Goal: Task Accomplishment & Management: Manage account settings

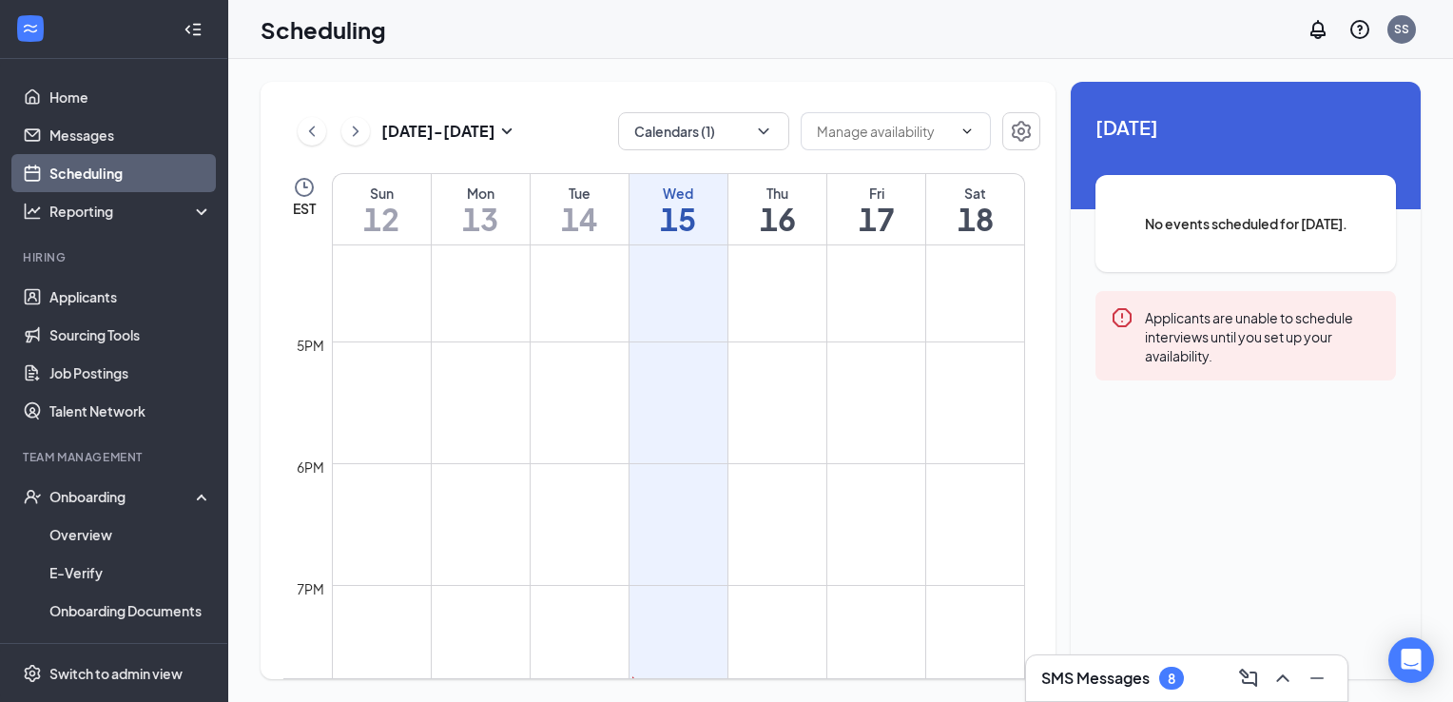
scroll to position [2080, 0]
click at [680, 127] on button "Calendars (1)" at bounding box center [703, 131] width 171 height 38
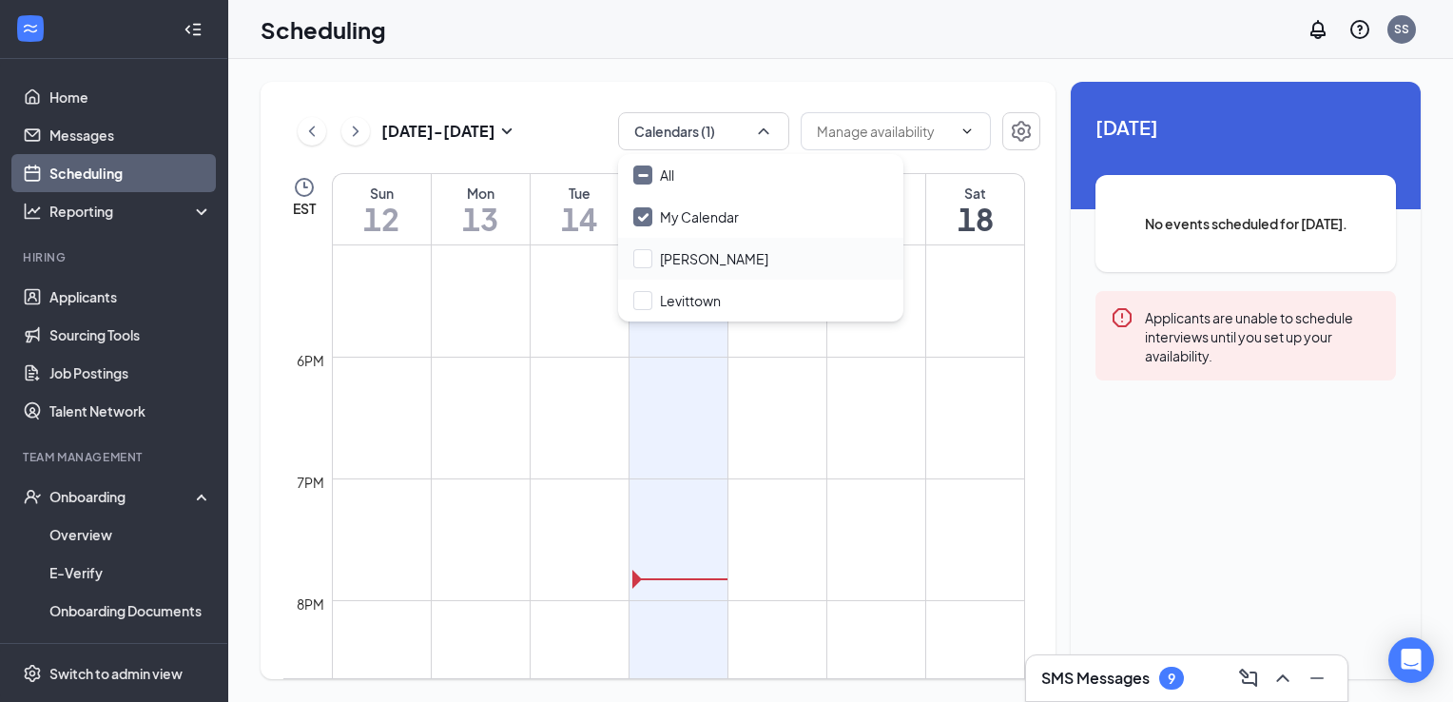
click at [644, 268] on div "[PERSON_NAME]" at bounding box center [760, 259] width 285 height 42
checkbox input "true"
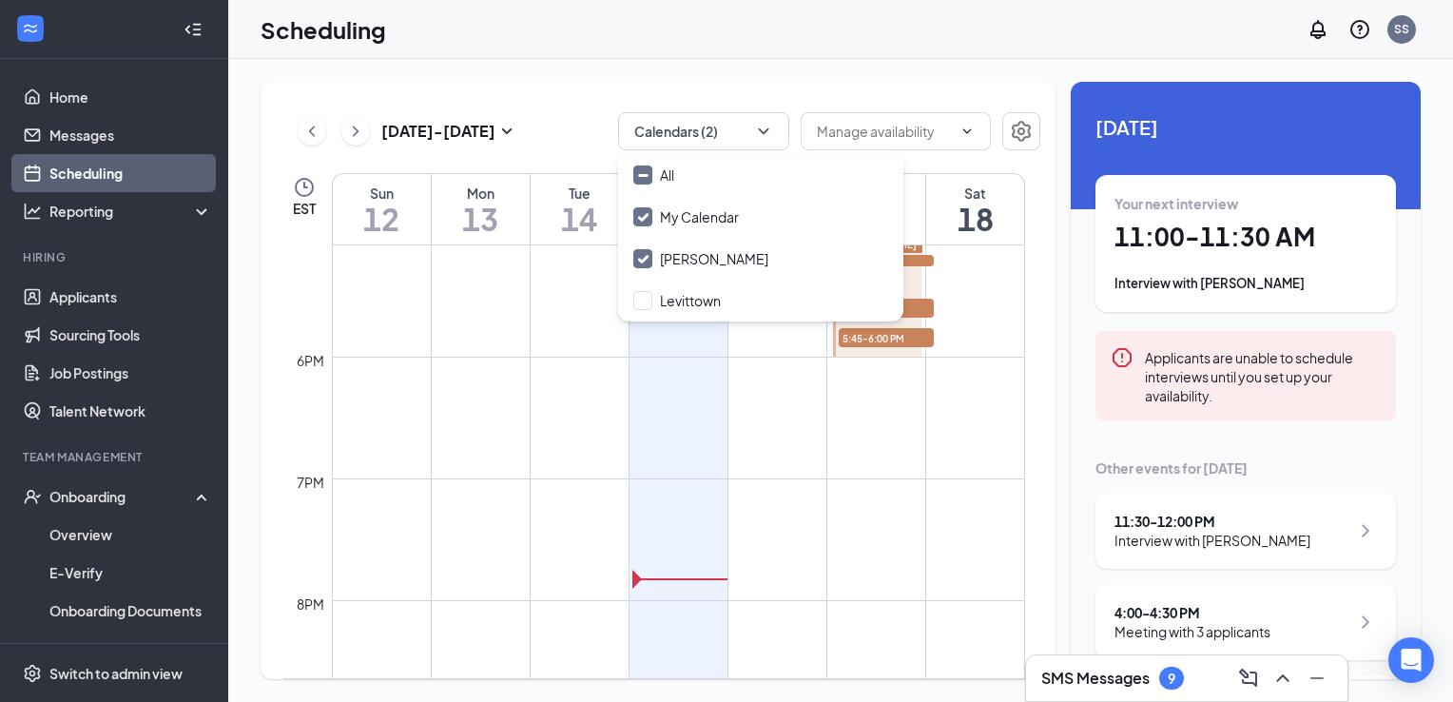
click at [917, 614] on td at bounding box center [678, 615] width 693 height 30
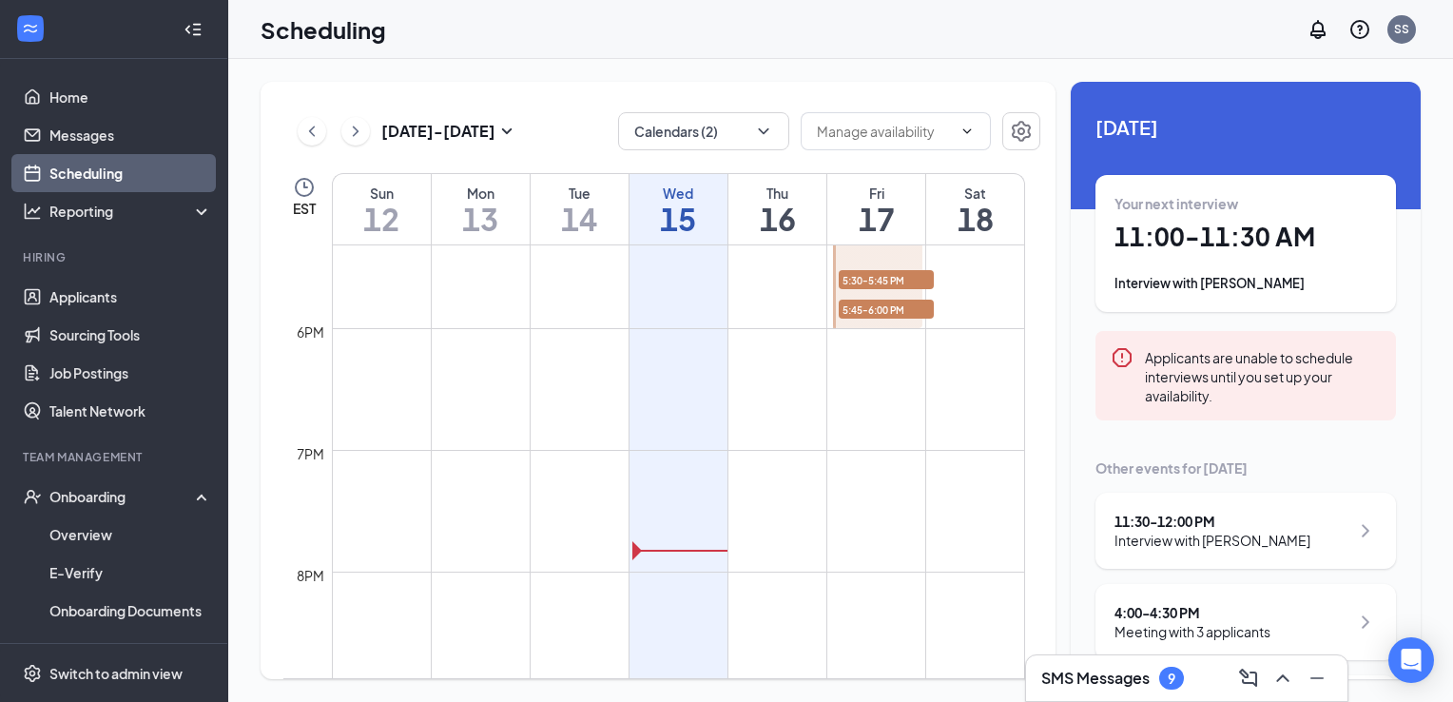
scroll to position [1963, 0]
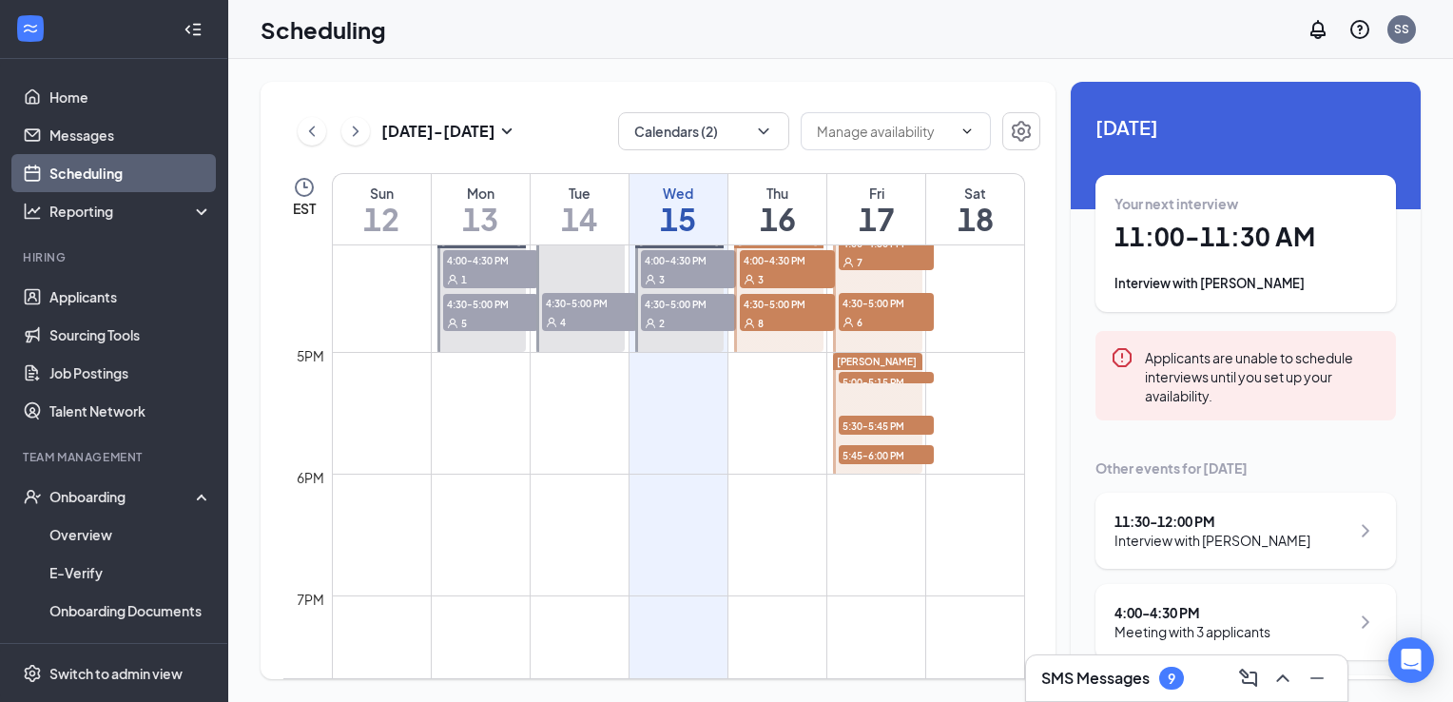
click at [907, 378] on span "5:00-5:15 PM" at bounding box center [886, 381] width 95 height 19
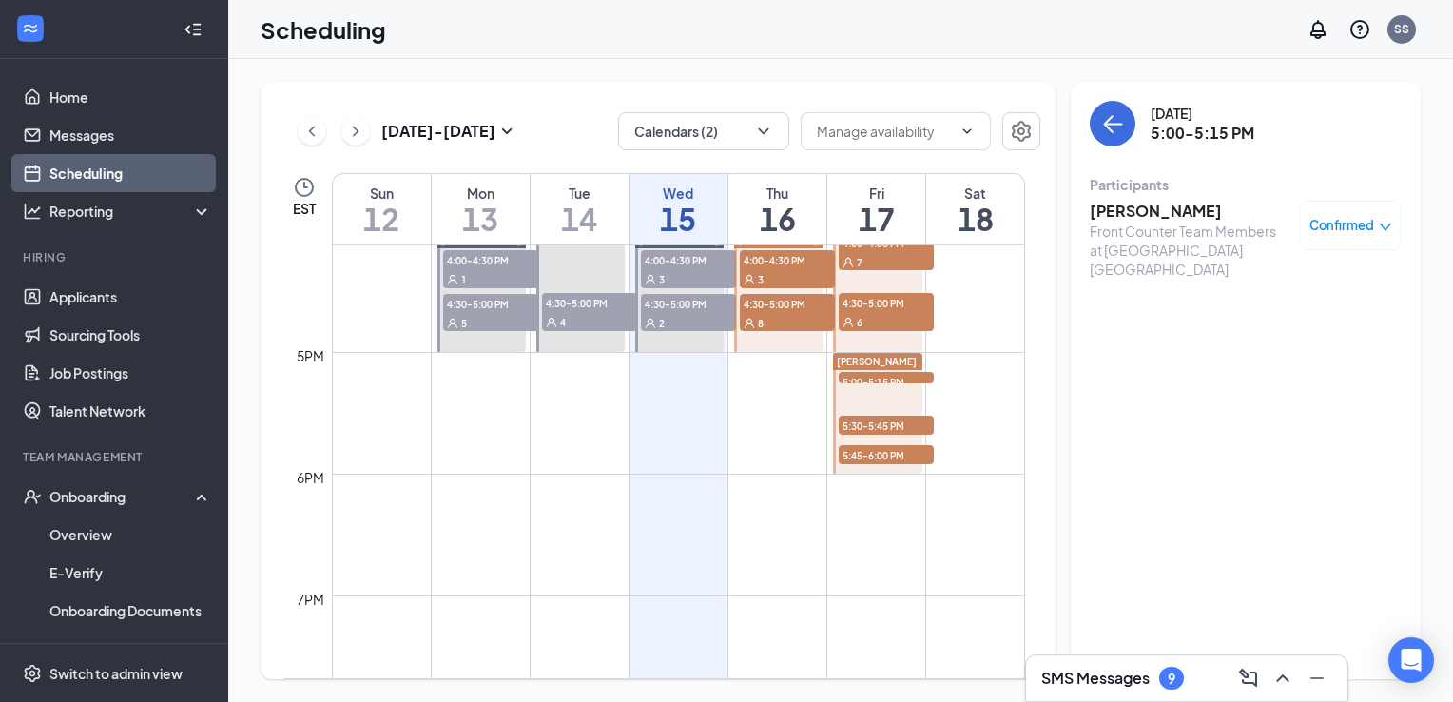
click at [905, 420] on span "5:30-5:45 PM" at bounding box center [886, 425] width 95 height 19
click at [895, 455] on span "5:45-6:00 PM" at bounding box center [886, 454] width 95 height 19
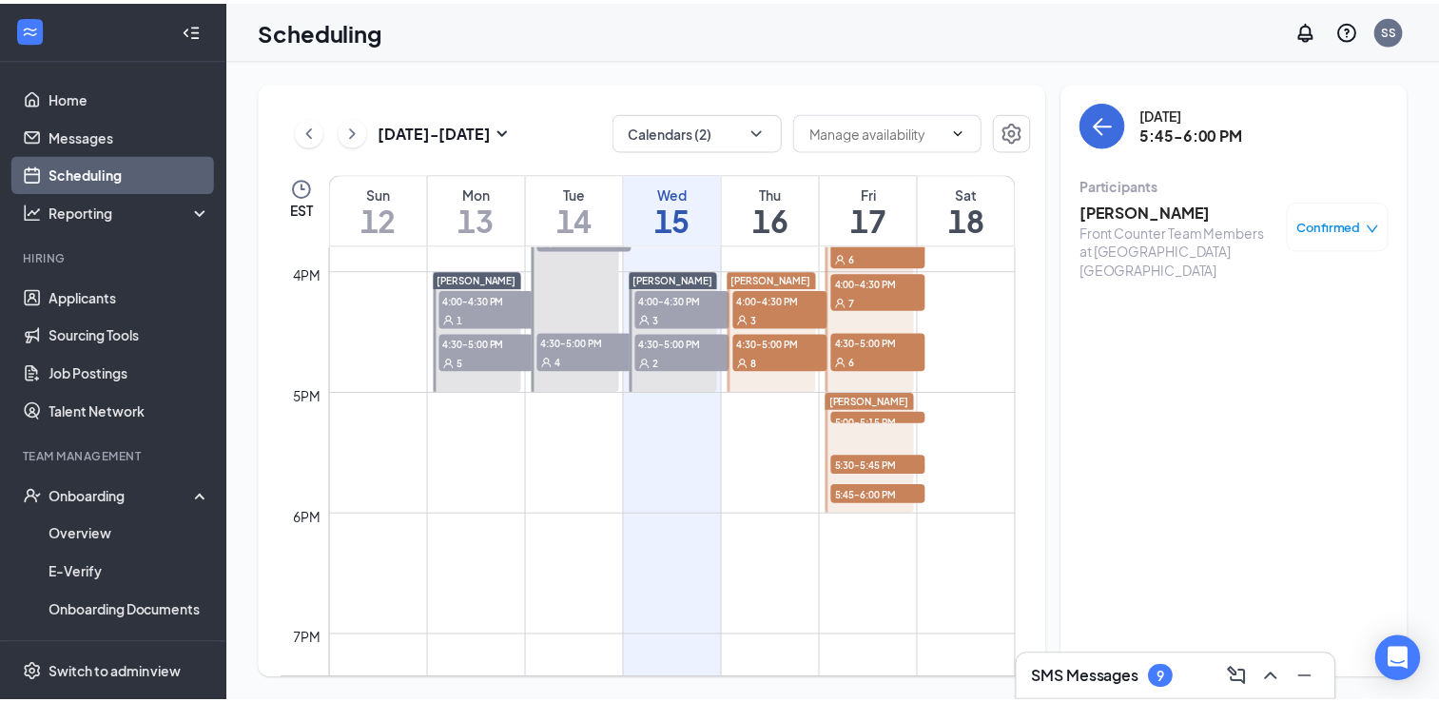
scroll to position [1768, 0]
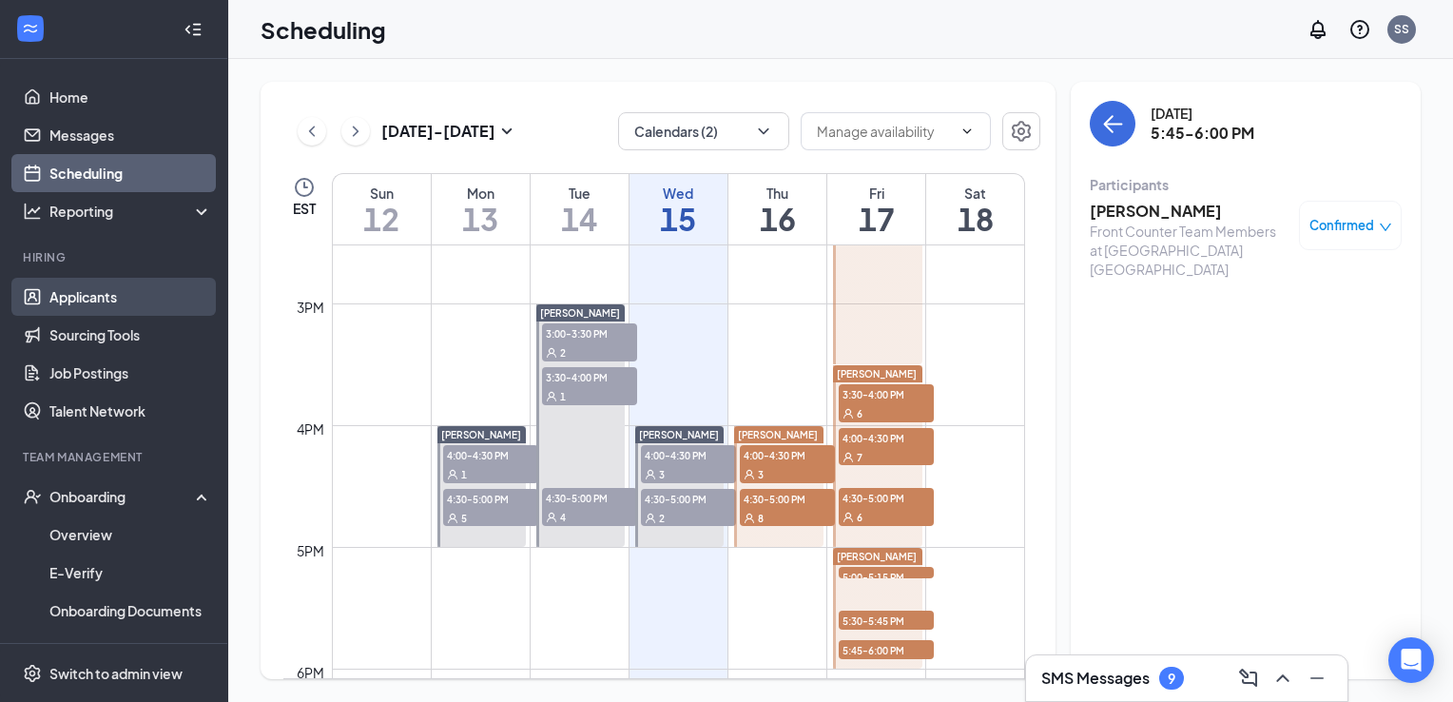
click at [121, 288] on link "Applicants" at bounding box center [130, 297] width 163 height 38
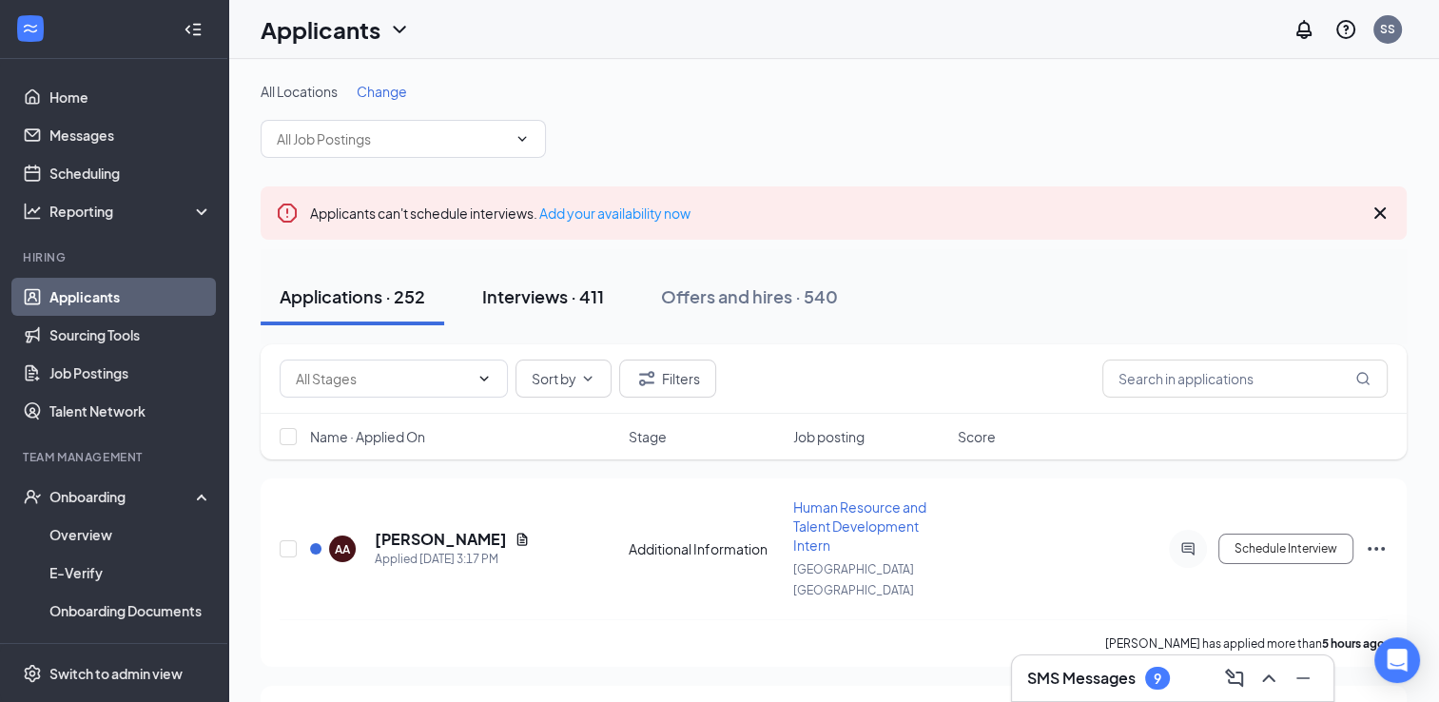
click at [523, 285] on div "Interviews · 411" at bounding box center [543, 296] width 122 height 24
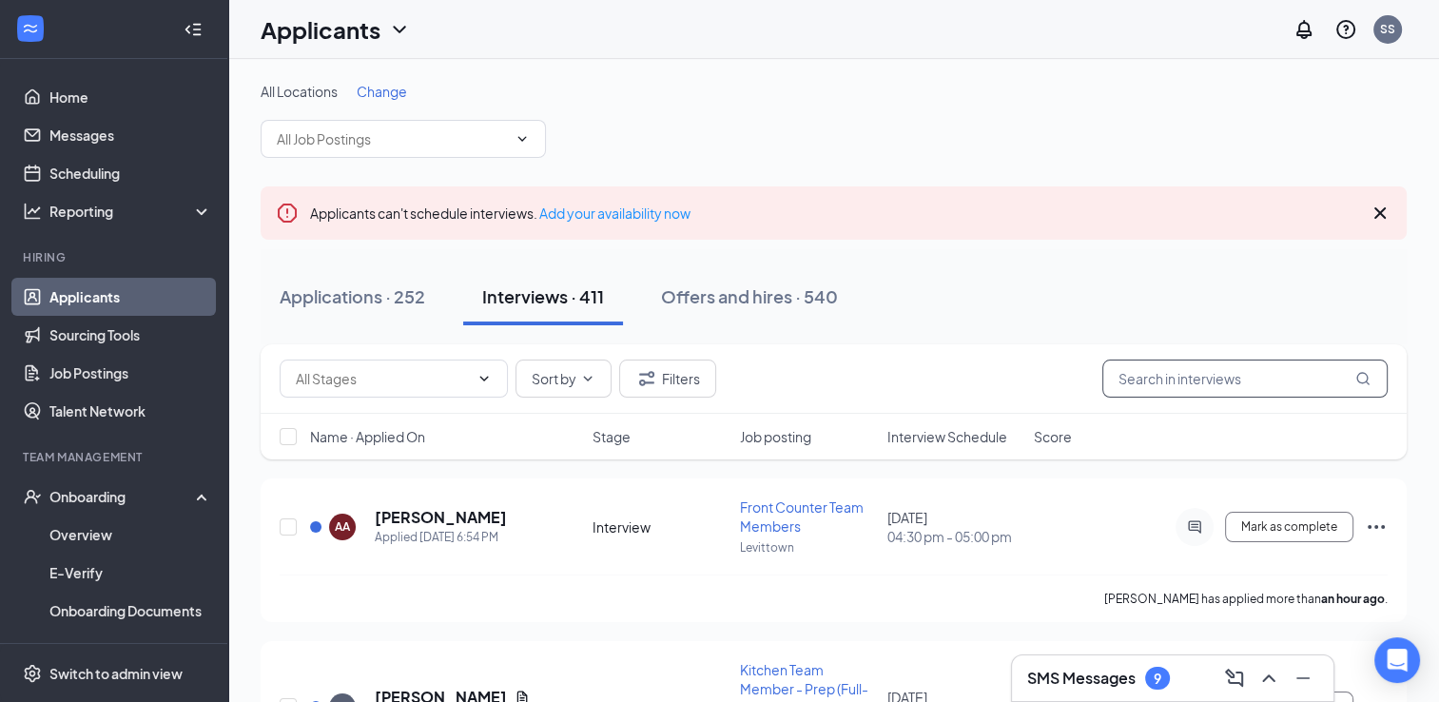
click at [1182, 377] on input "text" at bounding box center [1244, 378] width 285 height 38
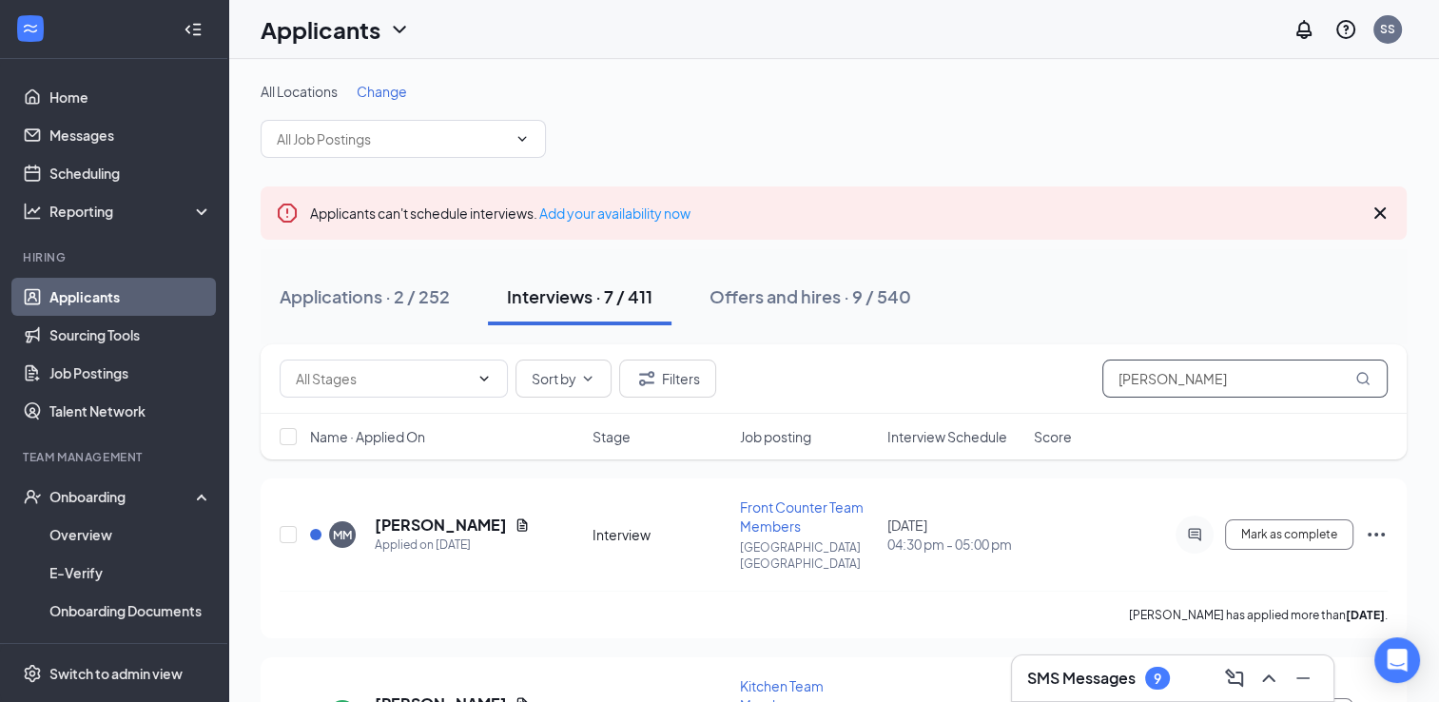
type input "[PERSON_NAME]"
